Goal: Entertainment & Leisure: Consume media (video, audio)

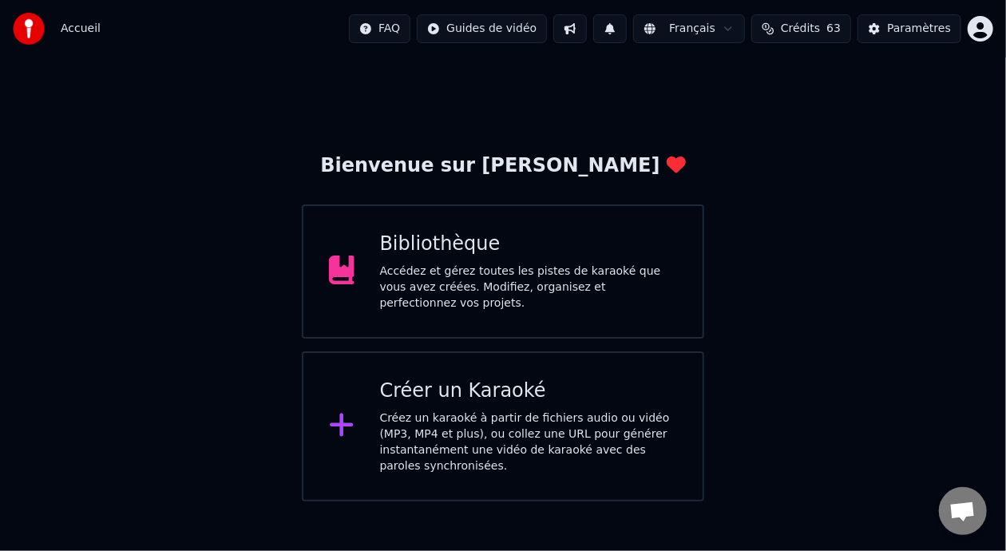
click at [578, 257] on div "Bibliothèque" at bounding box center [529, 244] width 298 height 26
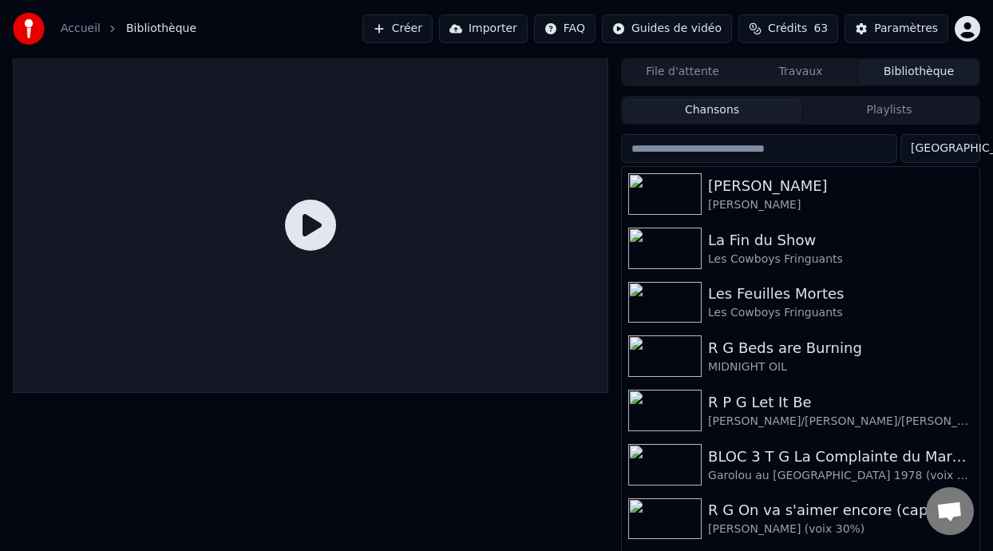
click at [909, 109] on button "Playlists" at bounding box center [889, 110] width 177 height 23
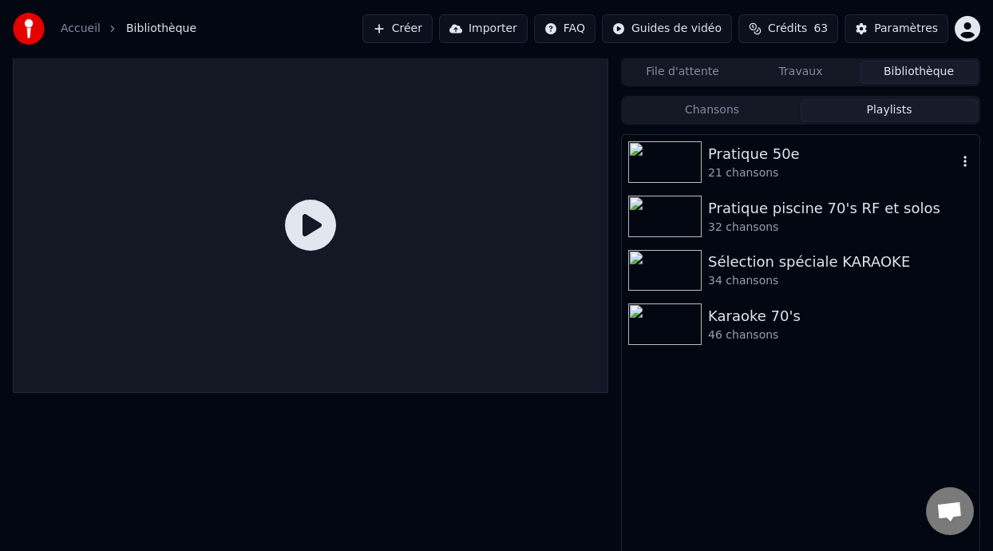
click at [813, 152] on div "Pratique 50e" at bounding box center [832, 154] width 249 height 22
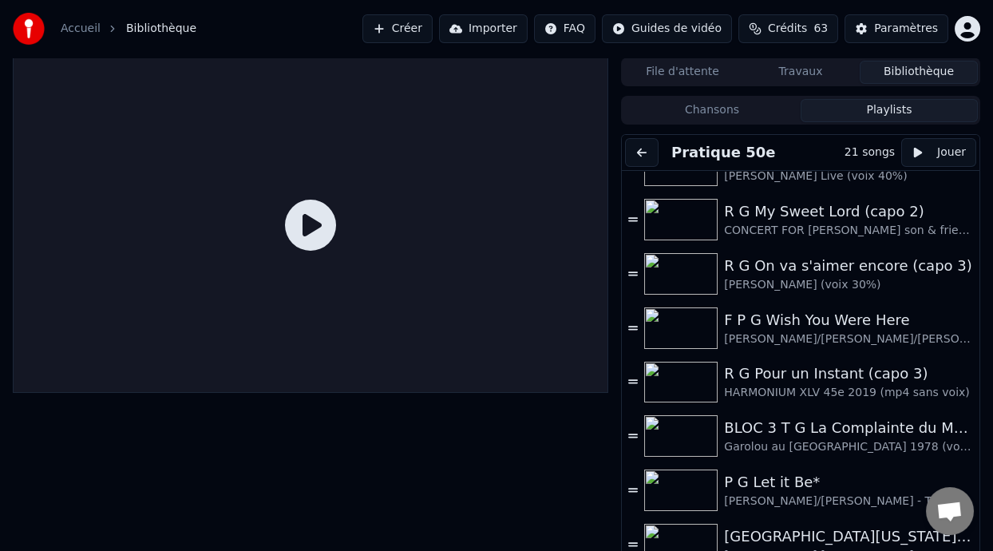
scroll to position [142, 0]
click at [813, 322] on div "F P G Wish You Were Here" at bounding box center [840, 318] width 233 height 22
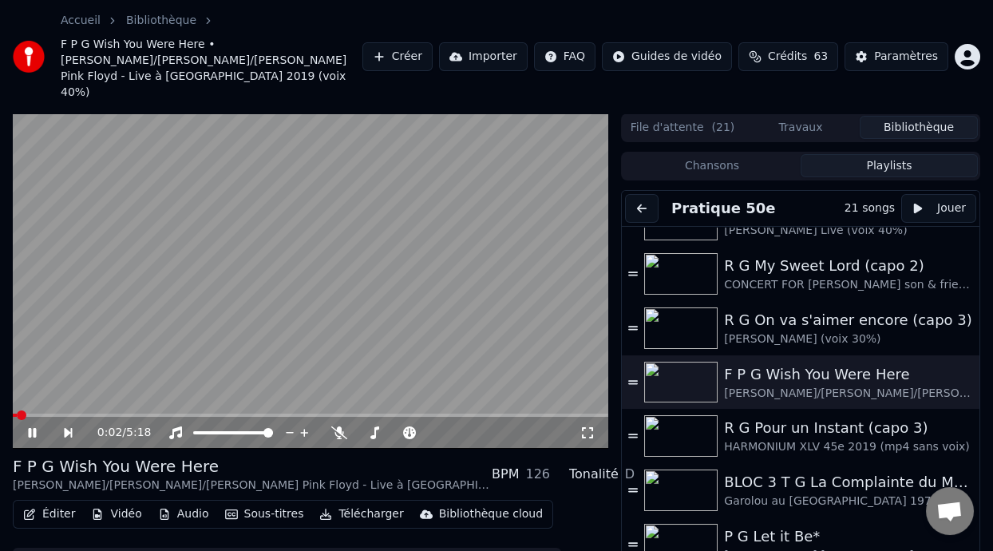
click at [29, 426] on icon at bounding box center [44, 432] width 36 height 13
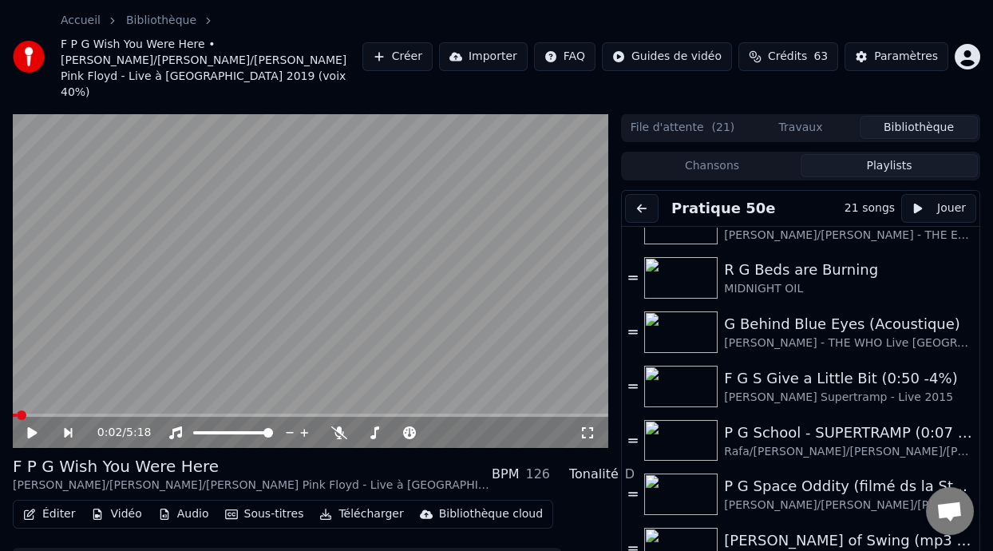
scroll to position [527, 0]
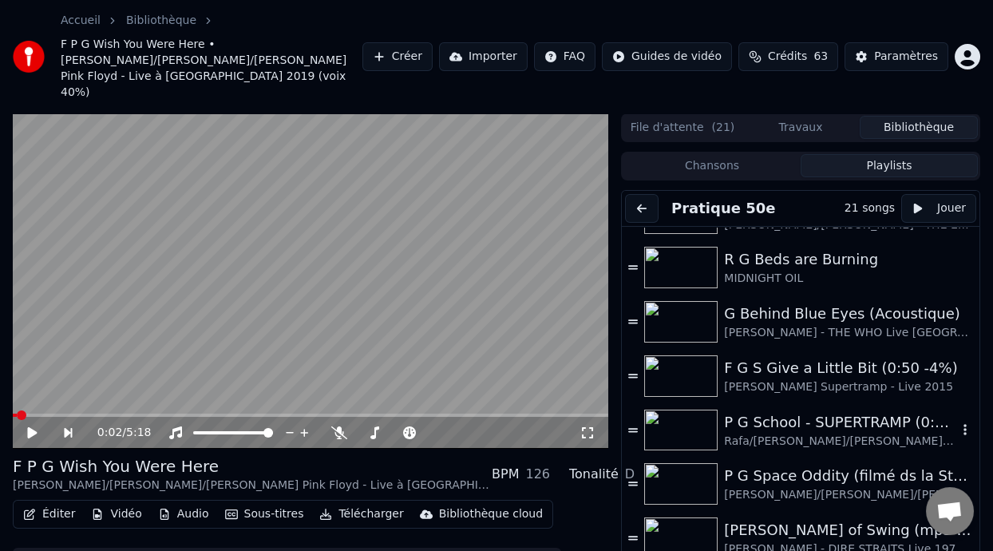
click at [797, 412] on div "P G School - SUPERTRAMP (0:07 -5%)" at bounding box center [840, 422] width 233 height 22
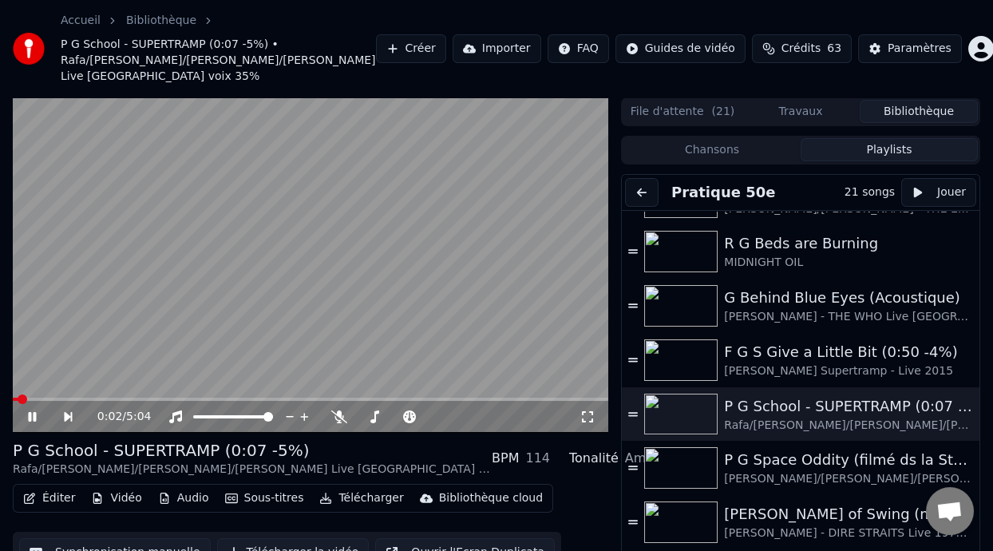
click at [34, 416] on icon at bounding box center [32, 417] width 8 height 10
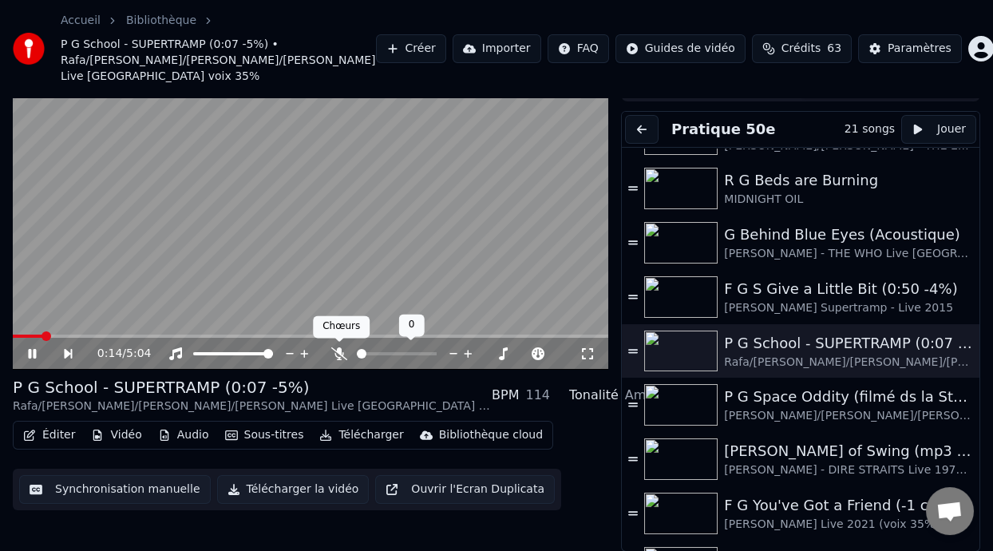
click at [335, 347] on icon at bounding box center [339, 353] width 16 height 13
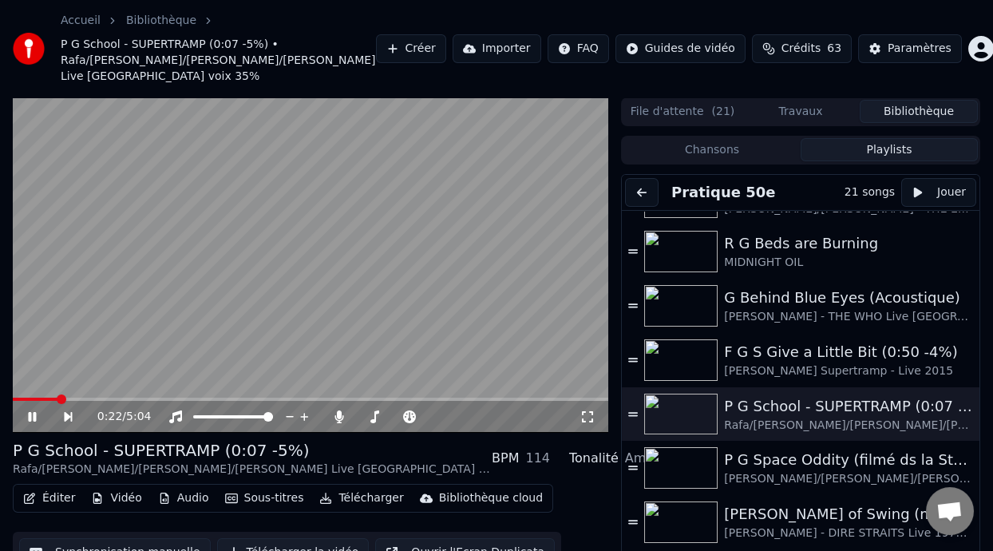
click at [18, 398] on span at bounding box center [35, 398] width 45 height 3
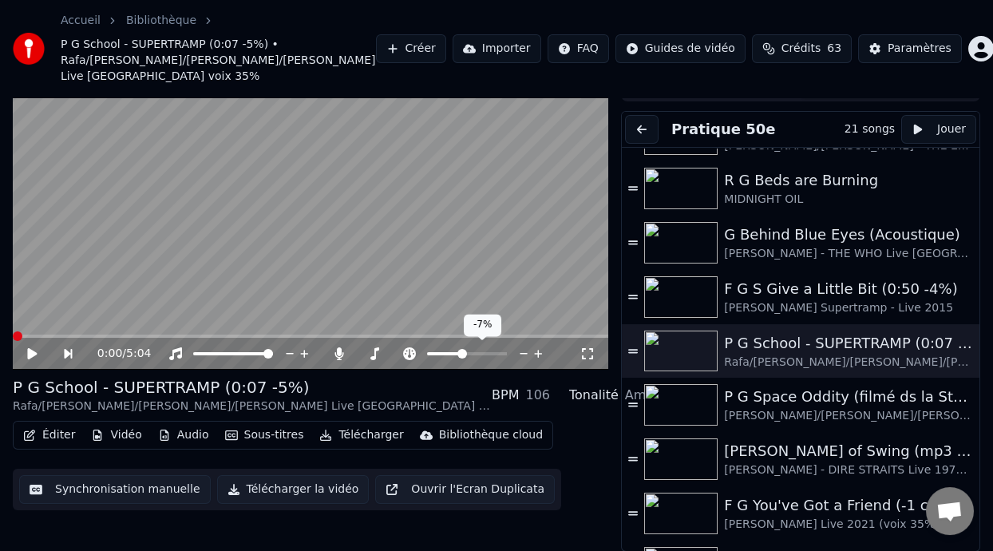
click at [461, 352] on span at bounding box center [444, 353] width 34 height 3
click at [462, 354] on span at bounding box center [463, 354] width 10 height 10
click at [31, 350] on icon at bounding box center [32, 353] width 10 height 11
click at [22, 334] on span at bounding box center [18, 335] width 10 height 3
click at [30, 347] on icon at bounding box center [44, 353] width 36 height 13
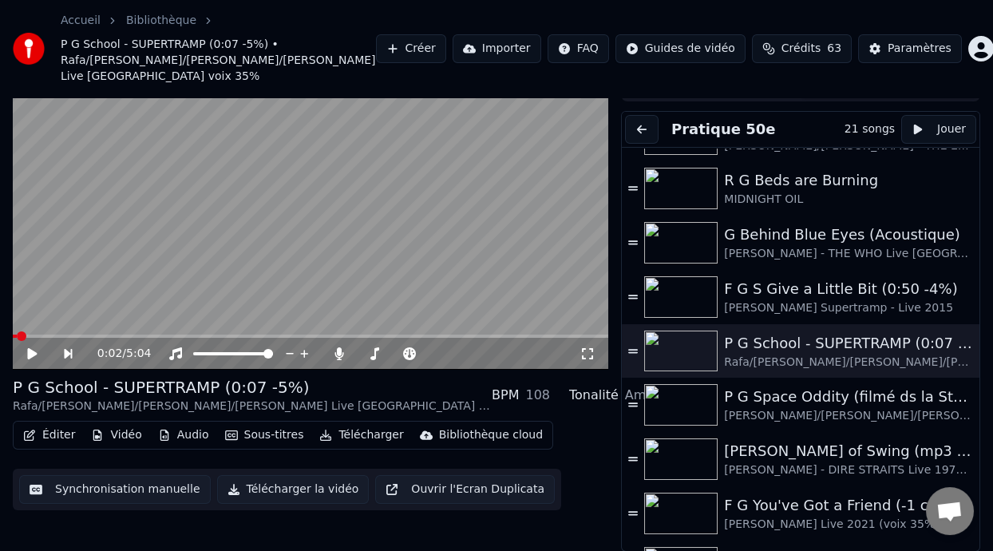
click at [16, 334] on span at bounding box center [15, 335] width 4 height 3
click at [457, 352] on span at bounding box center [442, 353] width 30 height 3
click at [461, 353] on span at bounding box center [462, 354] width 10 height 10
click at [31, 349] on icon at bounding box center [32, 353] width 10 height 11
click at [19, 334] on span at bounding box center [37, 335] width 48 height 3
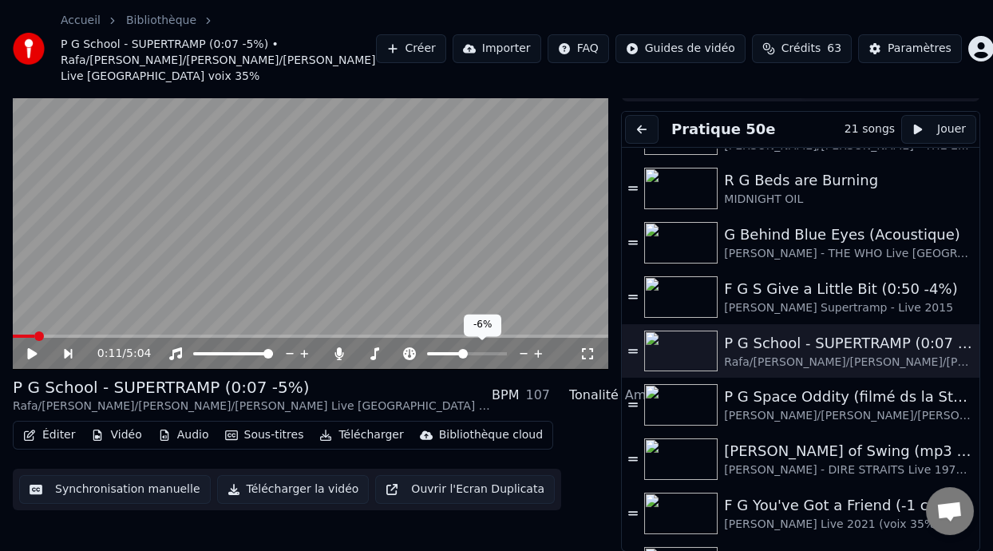
click at [461, 357] on span at bounding box center [463, 354] width 10 height 10
click at [19, 334] on span at bounding box center [17, 335] width 8 height 3
click at [457, 352] on span at bounding box center [444, 353] width 35 height 3
click at [461, 356] on span at bounding box center [462, 354] width 10 height 10
click at [18, 334] on span at bounding box center [43, 335] width 60 height 3
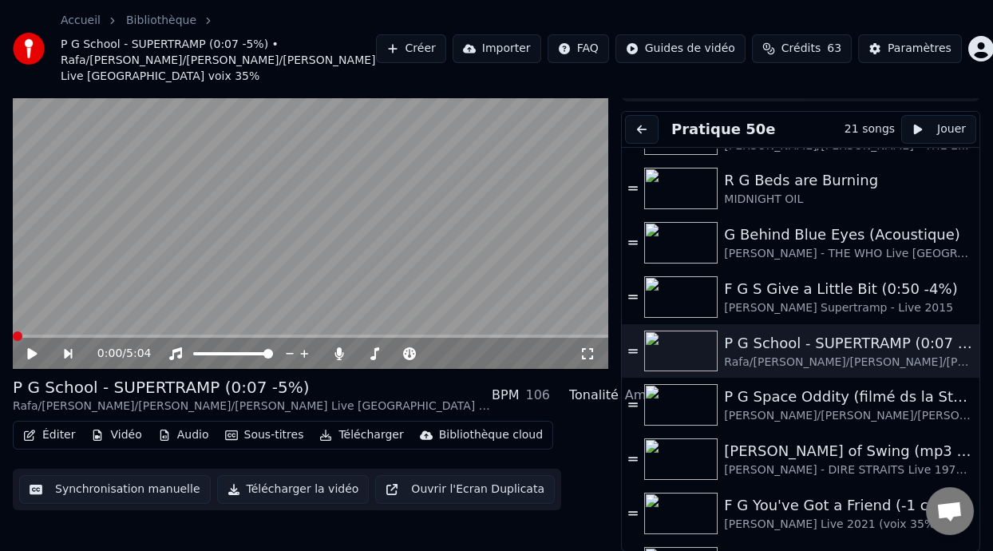
click at [32, 350] on icon at bounding box center [32, 353] width 10 height 11
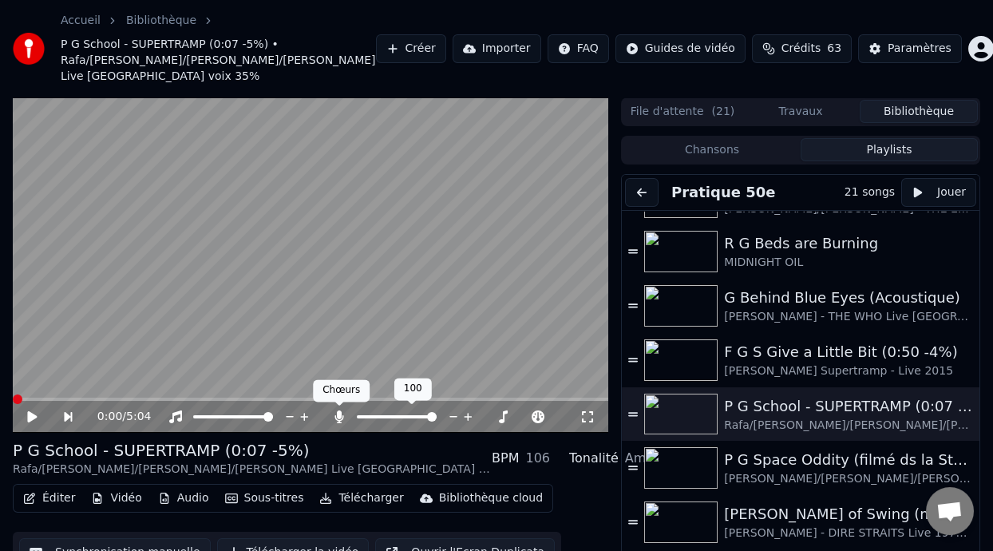
click at [337, 414] on icon at bounding box center [338, 416] width 9 height 13
click at [467, 415] on span at bounding box center [467, 416] width 80 height 3
click at [462, 417] on span at bounding box center [463, 417] width 10 height 10
click at [31, 411] on icon at bounding box center [44, 416] width 36 height 13
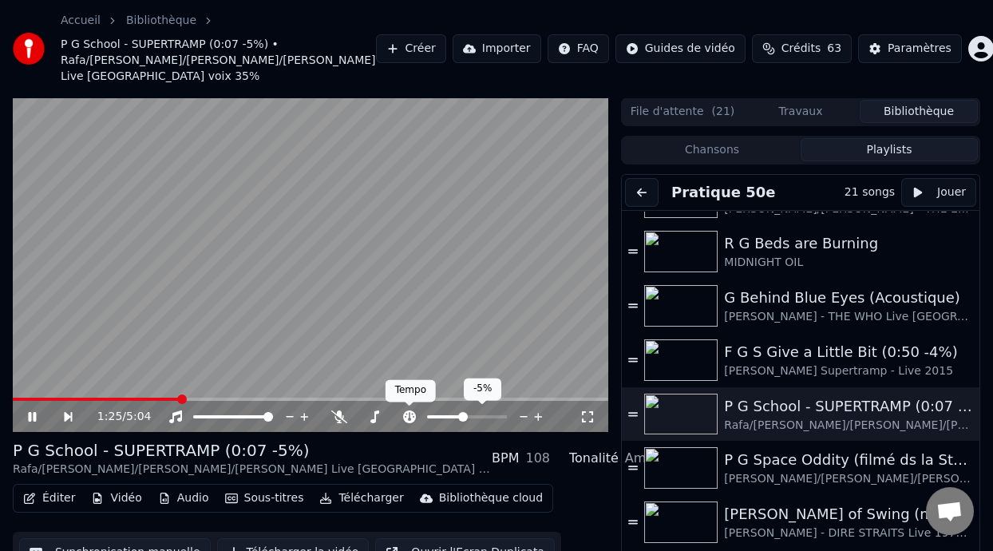
drag, startPoint x: 426, startPoint y: 413, endPoint x: 449, endPoint y: 417, distance: 22.7
click at [449, 417] on div at bounding box center [481, 417] width 128 height 16
click at [459, 414] on span at bounding box center [463, 417] width 10 height 10
click at [465, 416] on span at bounding box center [464, 417] width 10 height 10
click at [463, 416] on span at bounding box center [464, 417] width 10 height 10
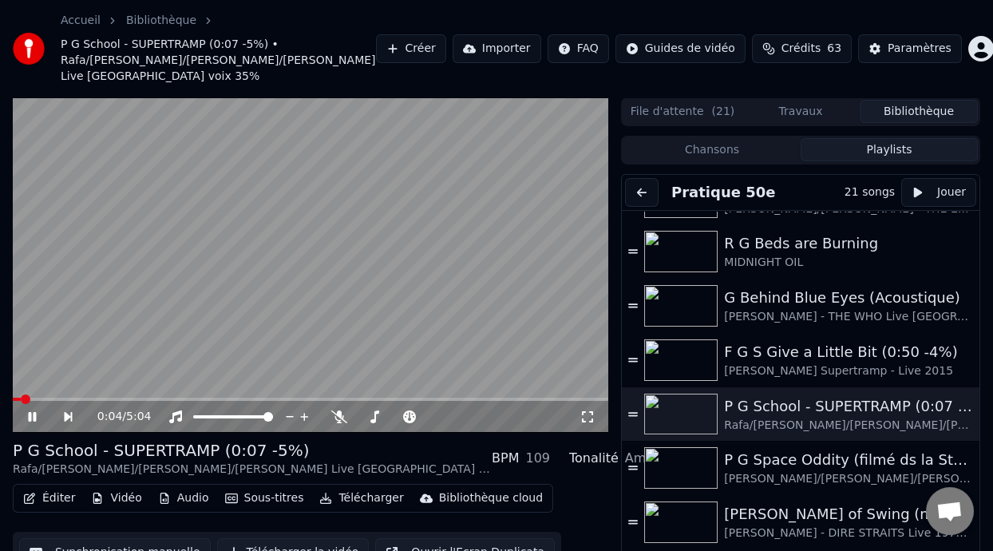
click at [20, 397] on span at bounding box center [17, 398] width 8 height 3
click at [588, 416] on icon at bounding box center [587, 416] width 16 height 13
click at [276, 493] on button "Sous-titres" at bounding box center [265, 498] width 92 height 22
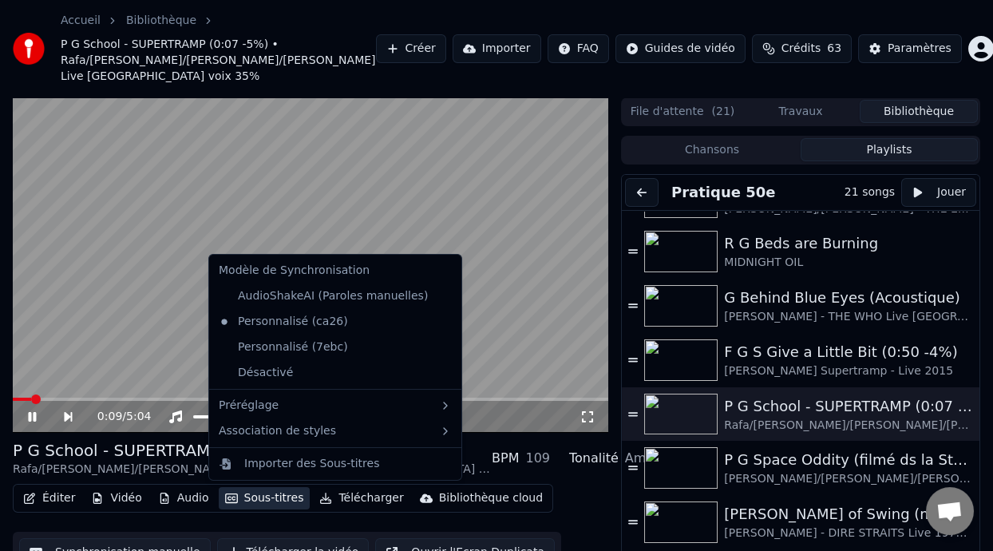
click at [542, 342] on video at bounding box center [310, 264] width 595 height 335
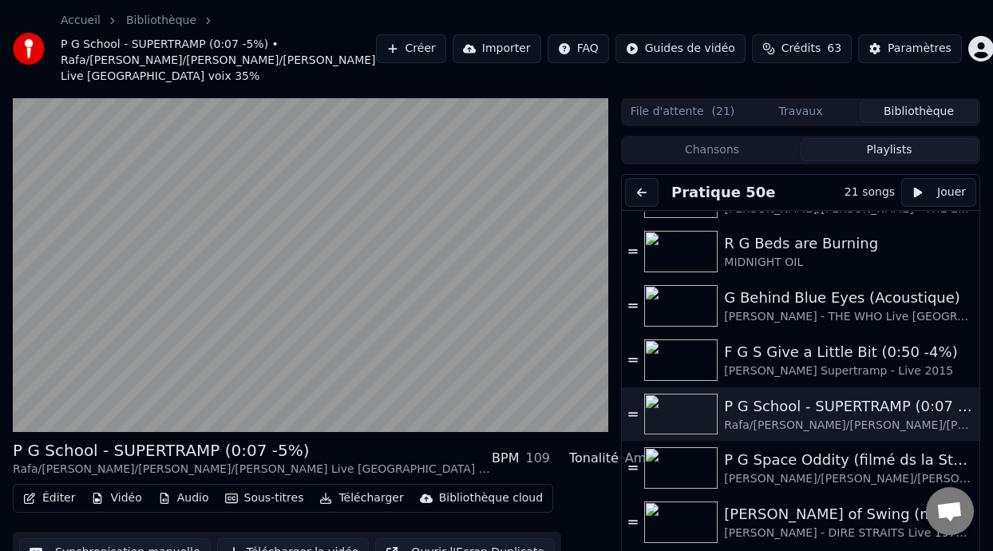
scroll to position [63, 0]
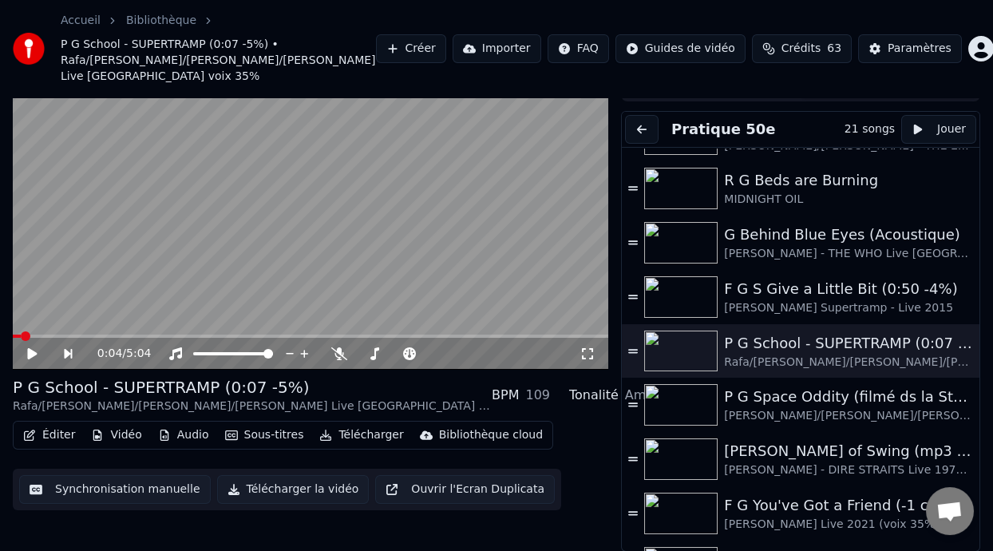
click at [19, 334] on span at bounding box center [17, 335] width 8 height 3
click at [340, 351] on icon at bounding box center [339, 353] width 16 height 13
